Goal: Information Seeking & Learning: Learn about a topic

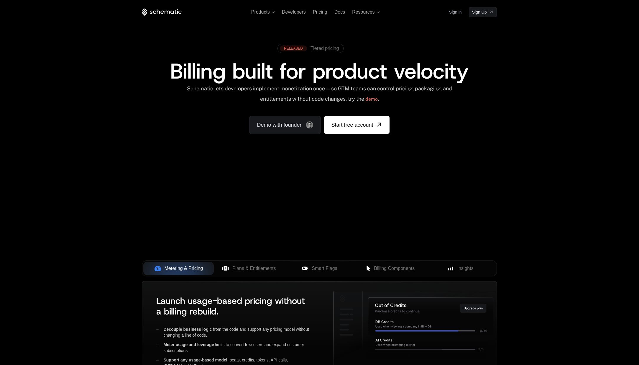
click at [301, 111] on div "Demo with founder Start free account" at bounding box center [320, 122] width 140 height 24
click at [298, 98] on div "Schematic lets developers implement monetization once — so GTM teams can contro…" at bounding box center [319, 95] width 266 height 21
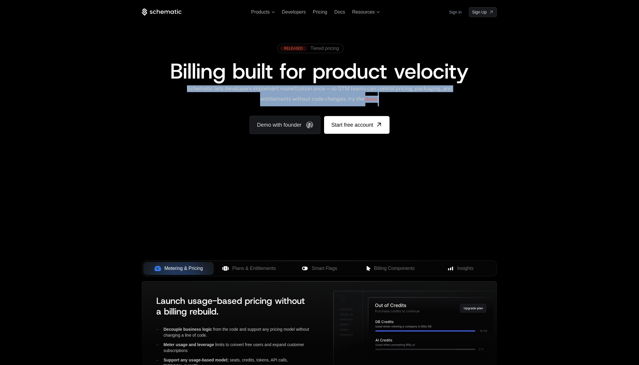
click at [298, 98] on div "Schematic lets developers implement monetization once — so GTM teams can contro…" at bounding box center [319, 95] width 266 height 21
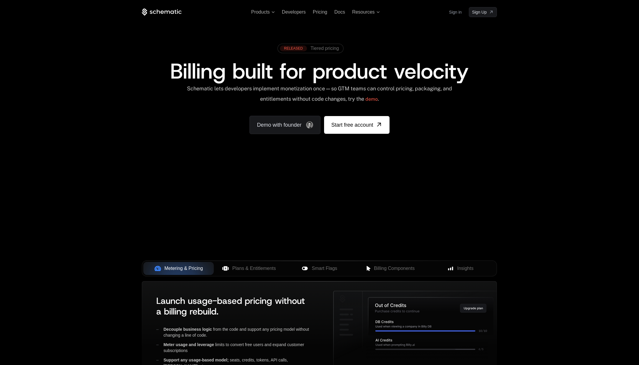
click at [285, 96] on div "Schematic lets developers implement monetization once — so GTM teams can contro…" at bounding box center [319, 95] width 266 height 21
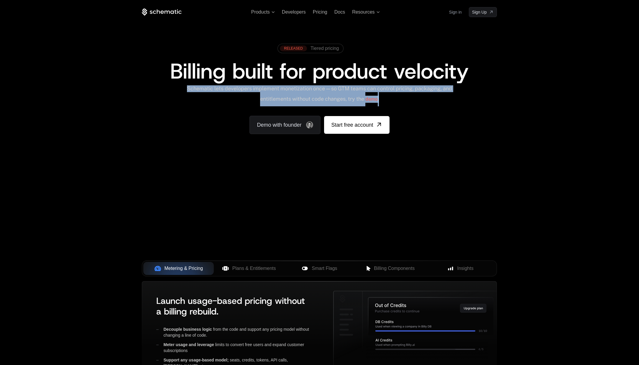
click at [285, 96] on div "Schematic lets developers implement monetization once — so GTM teams can contro…" at bounding box center [319, 95] width 266 height 21
click at [287, 113] on div "Demo with founder Start free account" at bounding box center [320, 122] width 140 height 24
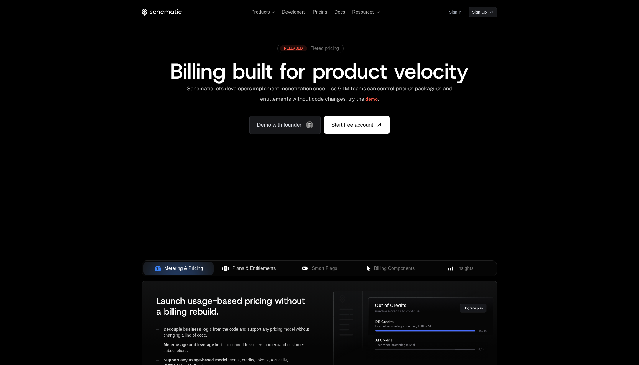
click at [240, 269] on span "Plans & Entitlements" at bounding box center [254, 268] width 44 height 7
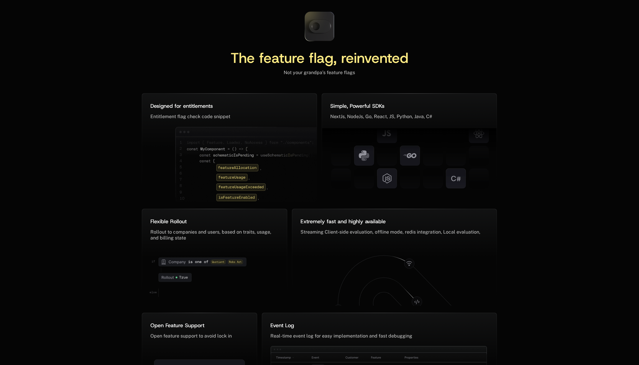
scroll to position [2782, 0]
